Goal: Information Seeking & Learning: Learn about a topic

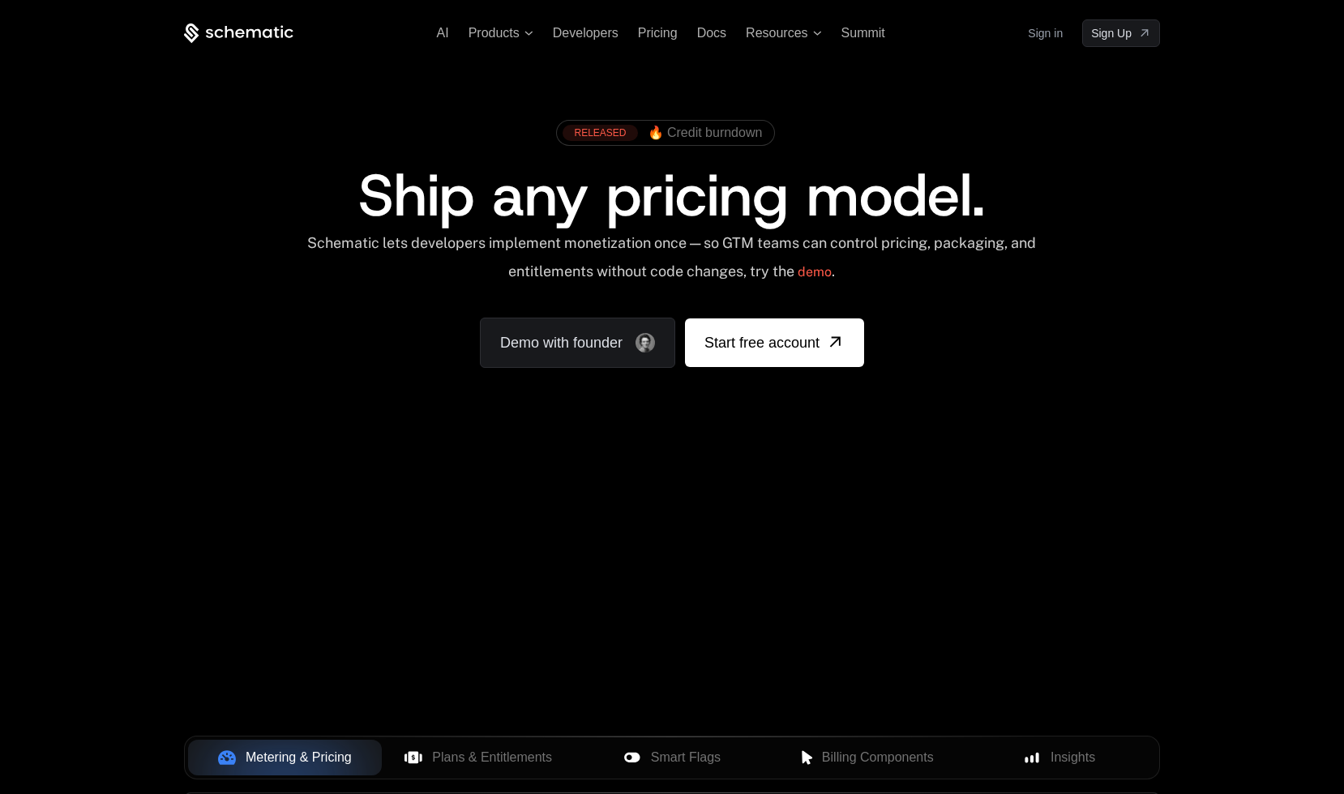
click at [1118, 319] on div "RELEASED 🔥 Credit burndown Ship any pricing model. Schematic lets developers im…" at bounding box center [672, 240] width 976 height 256
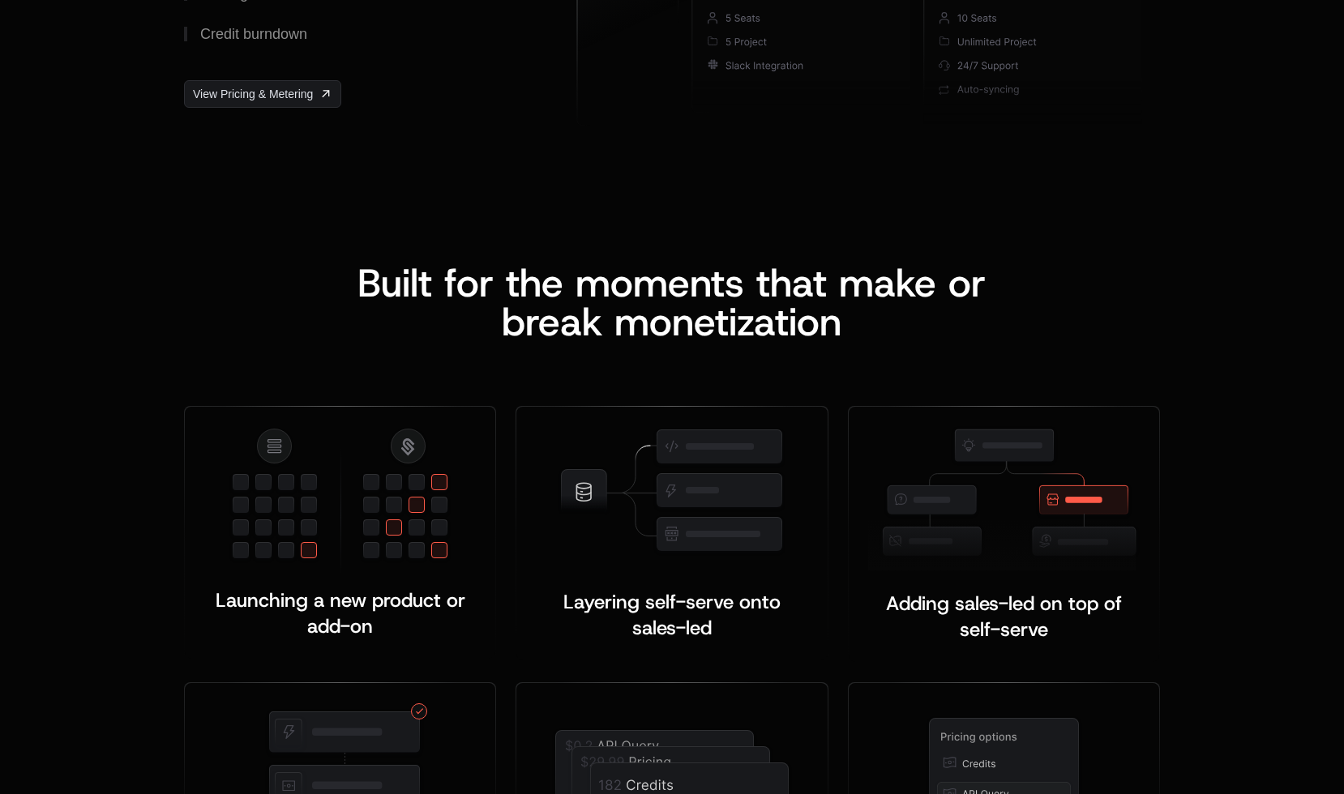
scroll to position [2450, 0]
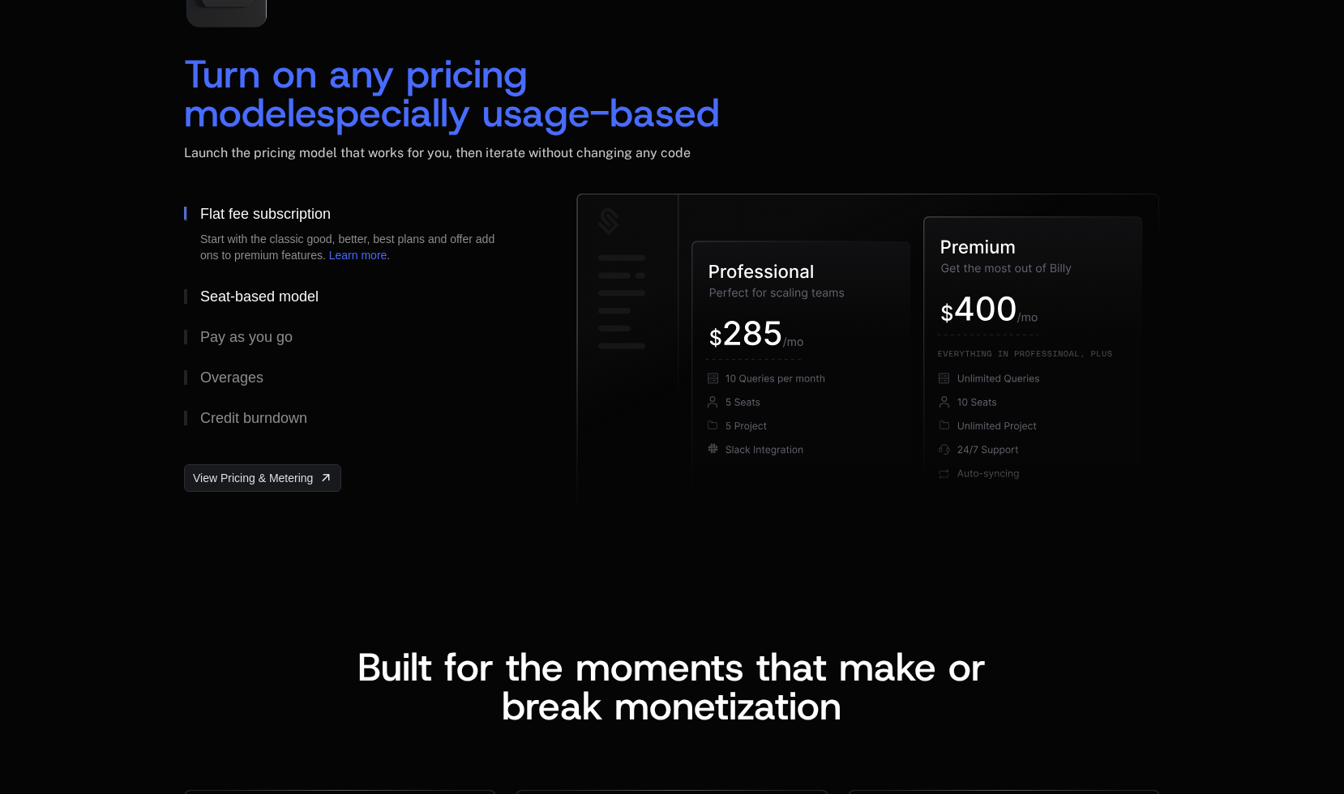
click at [292, 302] on div "Seat-based model" at bounding box center [259, 296] width 118 height 15
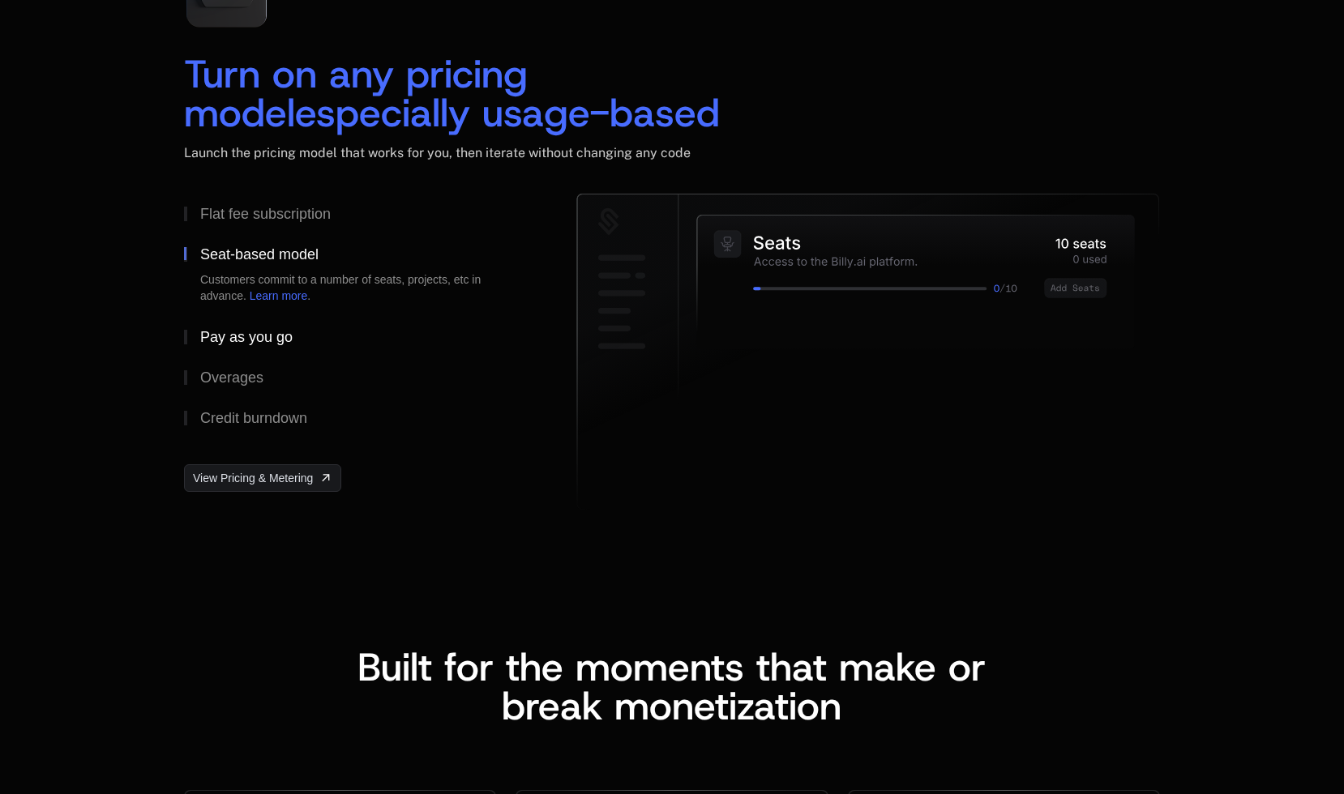
click at [281, 324] on button "Pay as you go" at bounding box center [354, 337] width 340 height 41
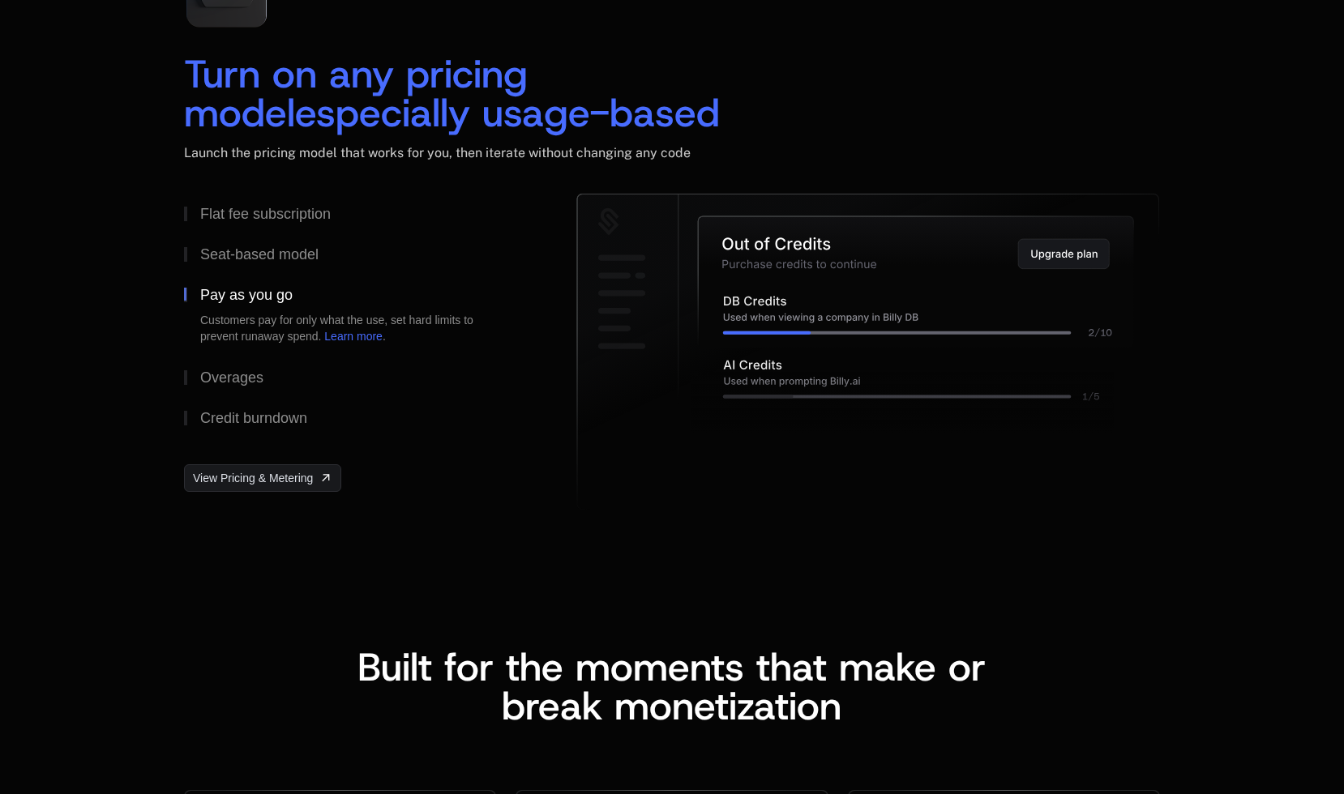
click at [270, 346] on button "Pay as you go Customers pay for only what the use, set hard limits to prevent r…" at bounding box center [354, 316] width 340 height 83
click at [259, 376] on div "Overages" at bounding box center [231, 377] width 63 height 15
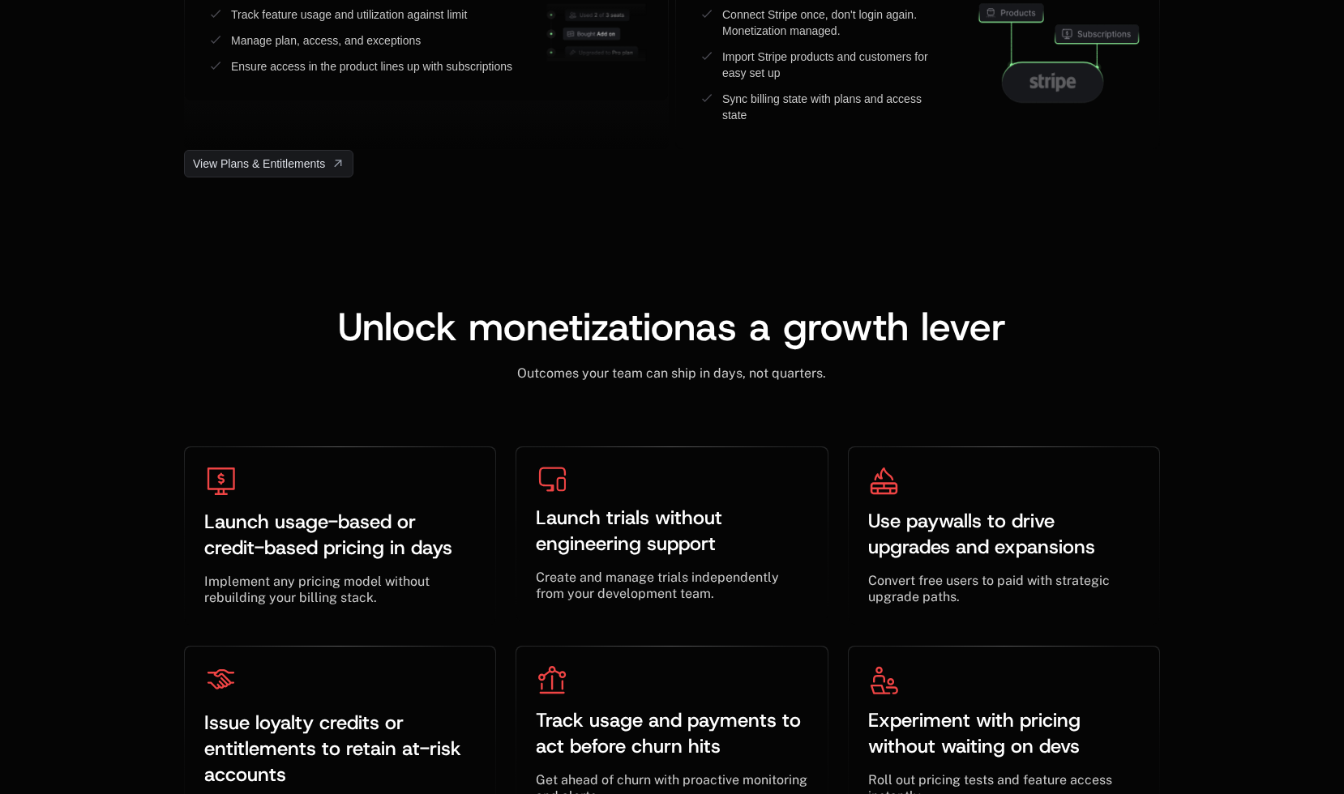
scroll to position [0, 0]
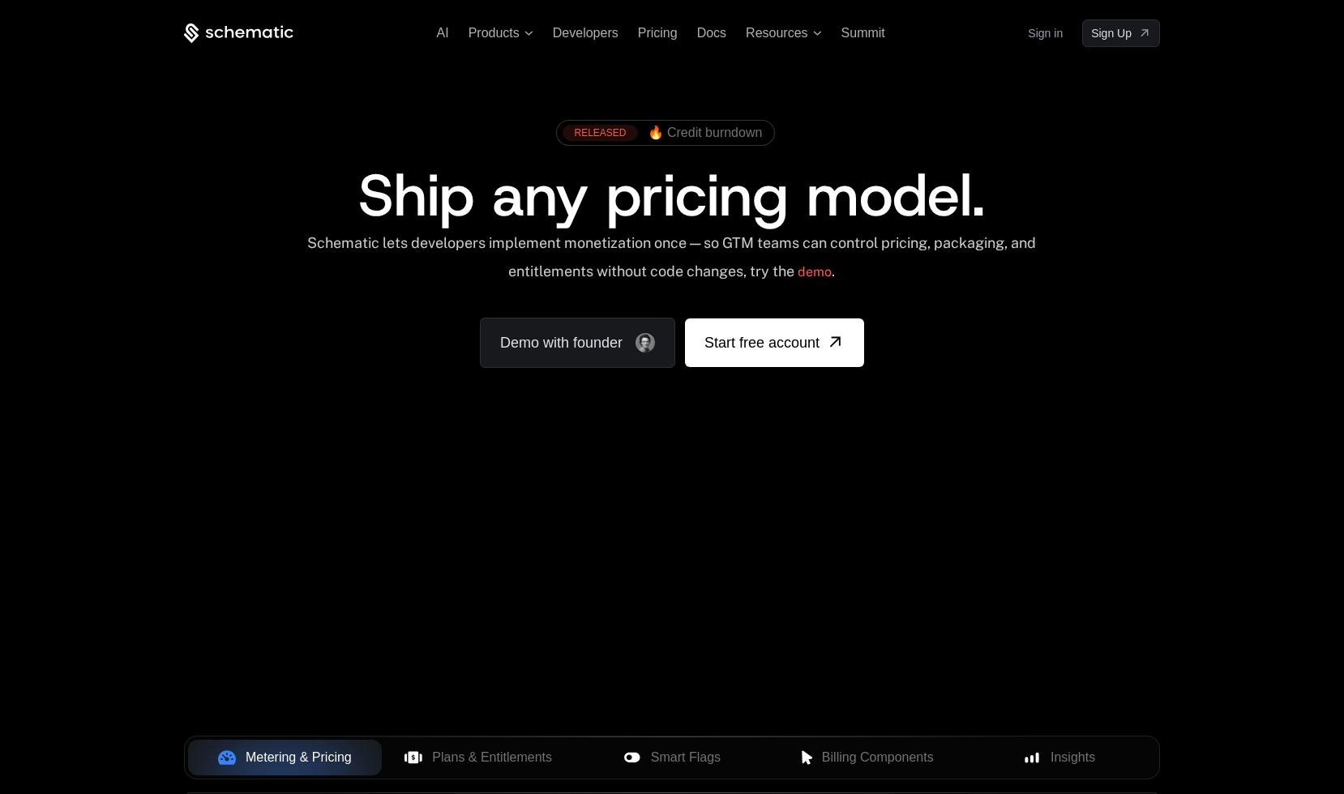
click at [1058, 333] on div "RELEASED 🔥 Credit burndown Ship any pricing model. Schematic lets developers im…" at bounding box center [672, 240] width 976 height 256
click at [719, 143] on span at bounding box center [665, 133] width 217 height 24
click at [719, 137] on span "🔥 Credit burndown" at bounding box center [705, 133] width 115 height 15
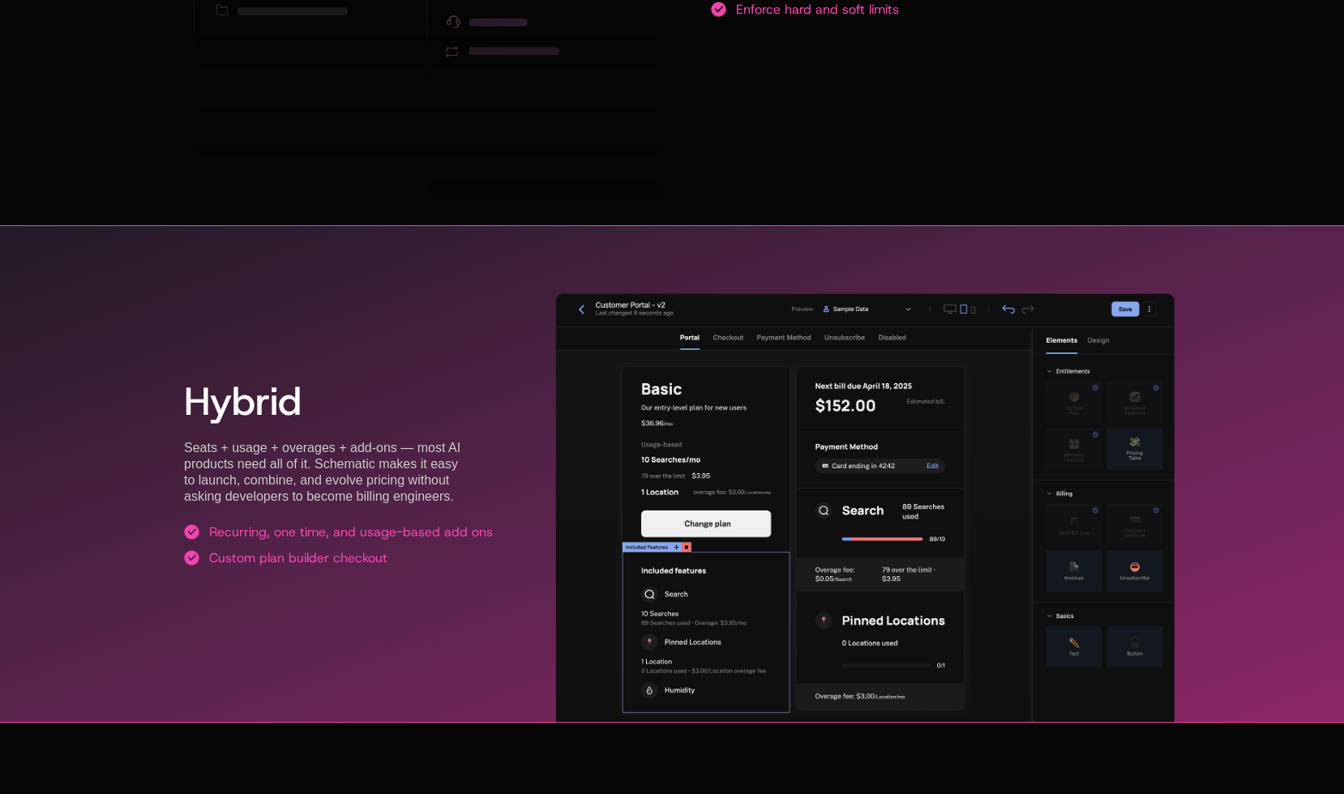
scroll to position [2821, 0]
